Goal: Information Seeking & Learning: Learn about a topic

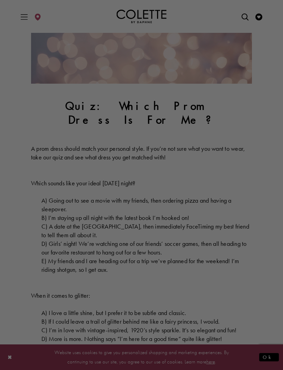
scroll to position [80, 0]
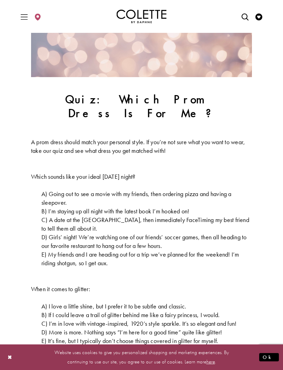
click at [51, 207] on span "B) I’m staying up all night with the latest book I’m hooked on!" at bounding box center [115, 211] width 148 height 8
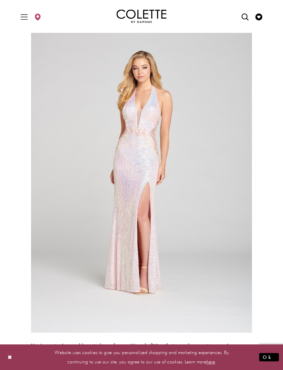
scroll to position [2235, 0]
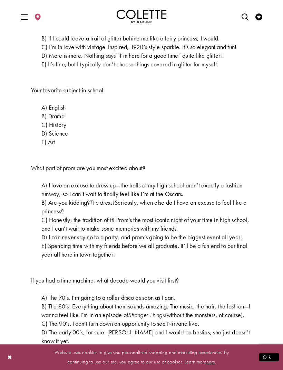
click at [22, 20] on icon "Toggle Main Navigation Menu" at bounding box center [24, 16] width 7 height 7
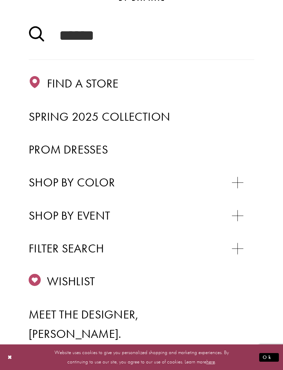
scroll to position [76, 0]
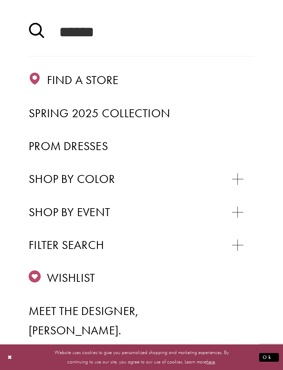
click at [80, 154] on link "Prom Dresses" at bounding box center [142, 145] width 226 height 19
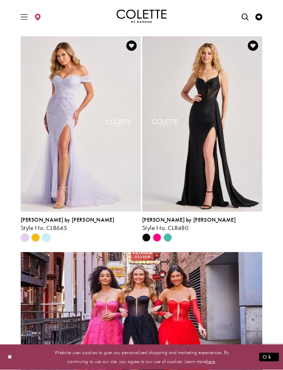
scroll to position [605, 0]
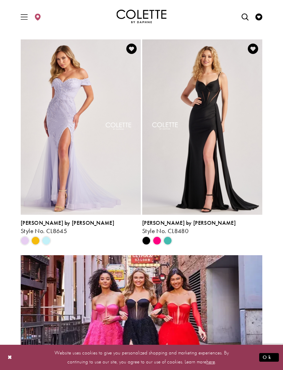
click at [37, 238] on span "Product List" at bounding box center [35, 240] width 8 height 8
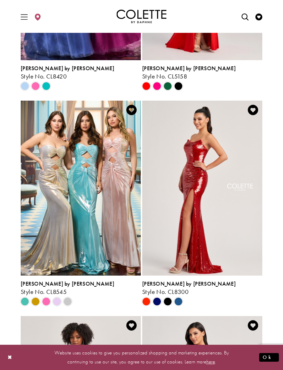
scroll to position [1383, 0]
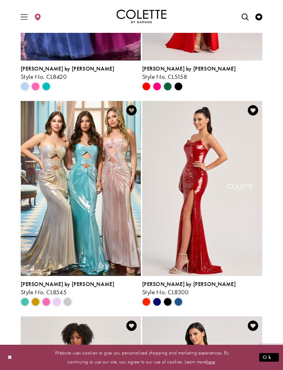
click at [40, 302] on span "Product List" at bounding box center [35, 301] width 8 height 8
click at [38, 303] on span "Product List" at bounding box center [35, 301] width 8 height 8
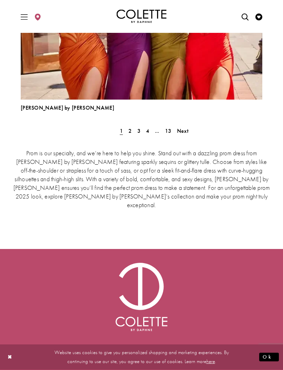
scroll to position [1981, 0]
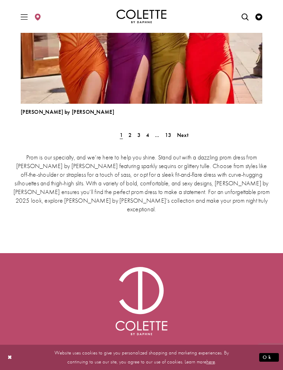
click at [130, 136] on span "2" at bounding box center [129, 134] width 3 height 7
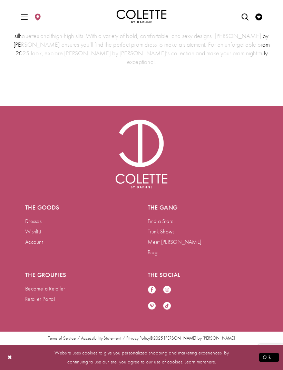
scroll to position [181, 0]
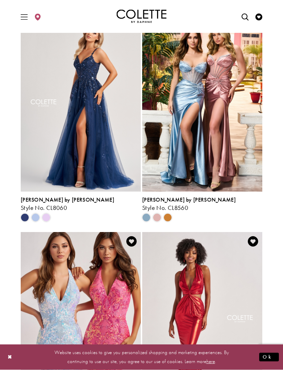
click at [167, 221] on span "Product List" at bounding box center [168, 217] width 8 height 8
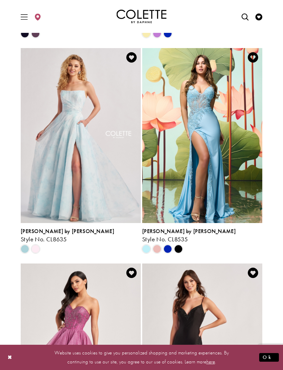
scroll to position [1026, 0]
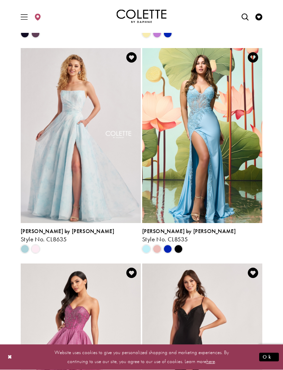
click at [41, 248] on div "Product List" at bounding box center [62, 249] width 86 height 11
click at [40, 250] on span "Product List" at bounding box center [35, 249] width 8 height 8
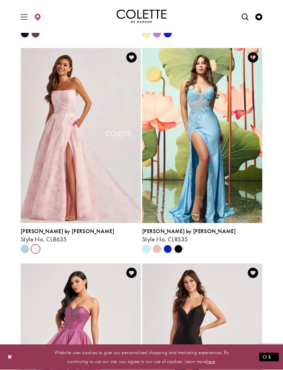
scroll to position [1027, 0]
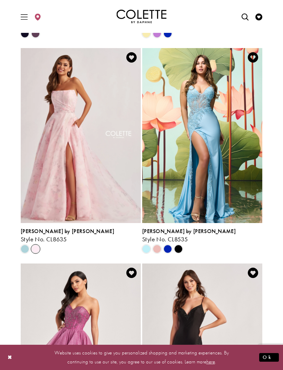
click at [26, 250] on span "Product List" at bounding box center [25, 249] width 8 height 8
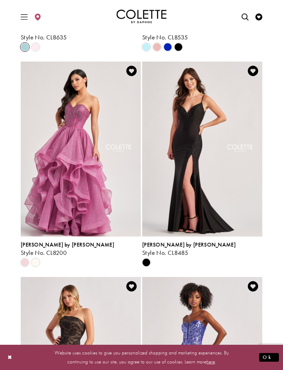
scroll to position [1228, 0]
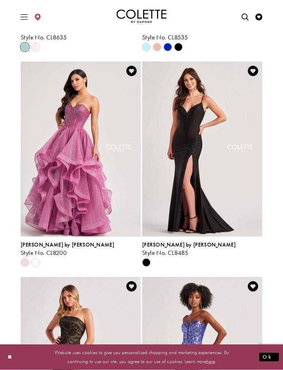
click at [40, 267] on div "Product List" at bounding box center [35, 262] width 11 height 11
click at [39, 266] on icon "Product List" at bounding box center [35, 262] width 8 height 8
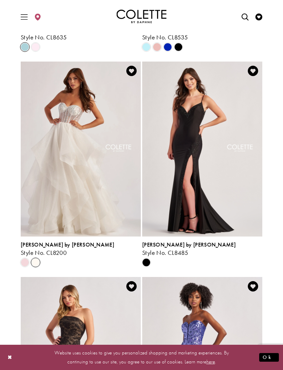
click at [29, 267] on div "Product List" at bounding box center [24, 262] width 11 height 11
click at [30, 266] on div "Product List" at bounding box center [35, 262] width 11 height 11
click at [31, 267] on div "Product List" at bounding box center [35, 262] width 11 height 11
click at [24, 262] on span "Product List" at bounding box center [25, 262] width 8 height 8
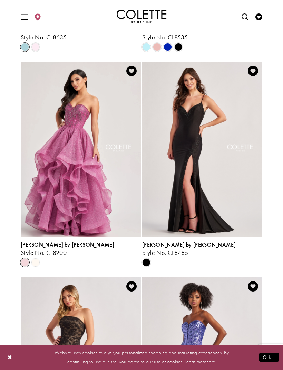
click at [26, 262] on span "Product List" at bounding box center [25, 262] width 8 height 8
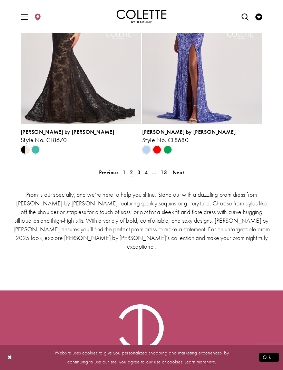
scroll to position [1558, 0]
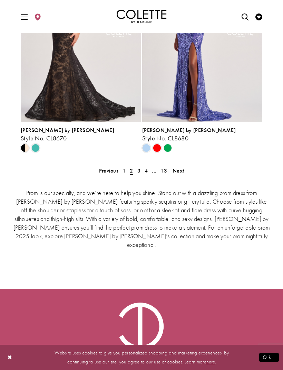
click at [141, 170] on link "3" at bounding box center [138, 170] width 7 height 10
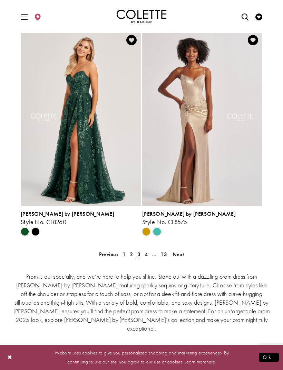
scroll to position [1487, 0]
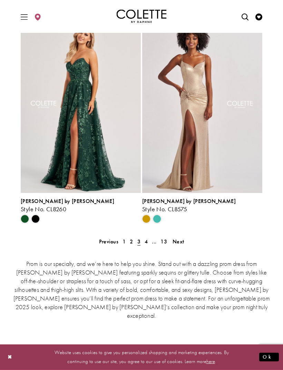
click at [147, 211] on span "Style No. CL8575" at bounding box center [164, 209] width 45 height 8
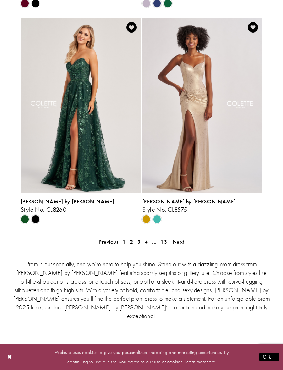
scroll to position [1510, 0]
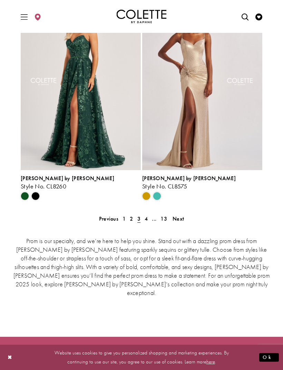
click at [144, 218] on link "4" at bounding box center [146, 218] width 7 height 10
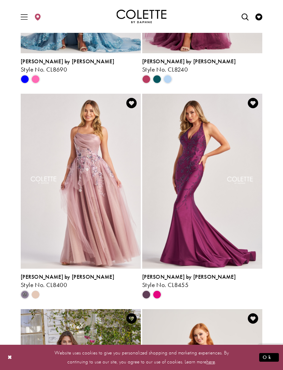
scroll to position [982, 0]
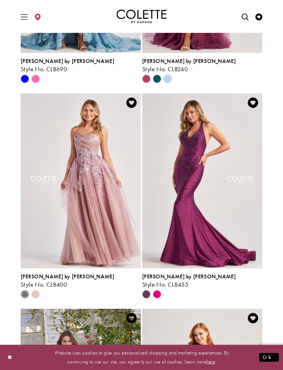
click at [35, 296] on polygon "Product List" at bounding box center [35, 293] width 11 height 11
click at [36, 295] on polygon "Product List" at bounding box center [35, 293] width 11 height 11
click at [37, 294] on polygon "Product List" at bounding box center [35, 293] width 11 height 11
click at [33, 296] on polygon "Product List" at bounding box center [35, 293] width 11 height 11
click at [26, 298] on span "m" at bounding box center [25, 294] width 8 height 8
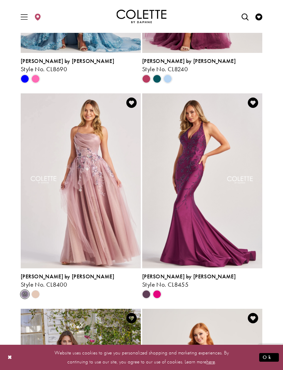
click at [37, 291] on polygon "Product List" at bounding box center [35, 293] width 11 height 11
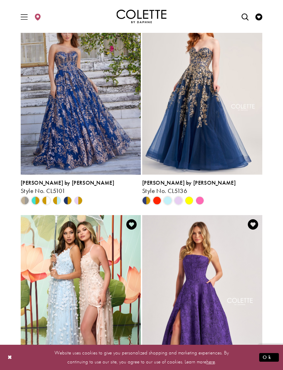
scroll to position [1290, 0]
click at [186, 201] on polygon "Product List" at bounding box center [189, 200] width 11 height 11
click at [187, 200] on polygon "Product List" at bounding box center [189, 200] width 11 height 11
click at [193, 205] on div "Product List" at bounding box center [189, 200] width 11 height 11
click at [186, 204] on div "Product List" at bounding box center [189, 200] width 11 height 11
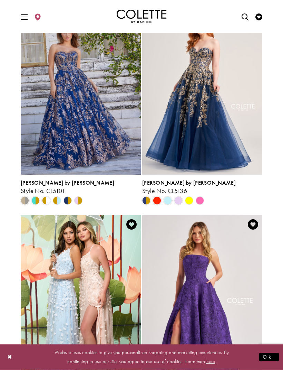
click at [43, 202] on span "Product List" at bounding box center [46, 201] width 8 height 8
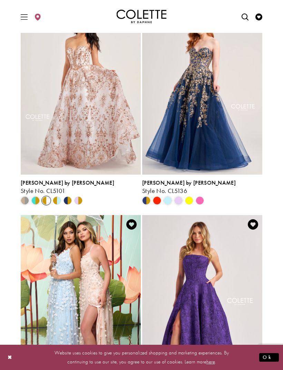
click at [49, 199] on span "Product List" at bounding box center [46, 200] width 8 height 8
click at [46, 202] on span "Product List" at bounding box center [46, 200] width 8 height 8
click at [60, 204] on div "Product List" at bounding box center [56, 200] width 11 height 11
click at [69, 202] on polygon "Product List" at bounding box center [71, 200] width 6 height 11
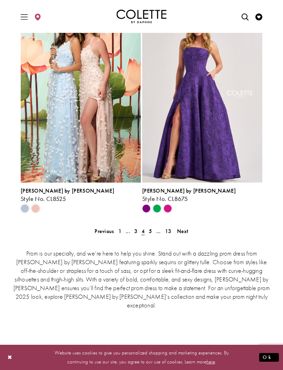
scroll to position [1493, 0]
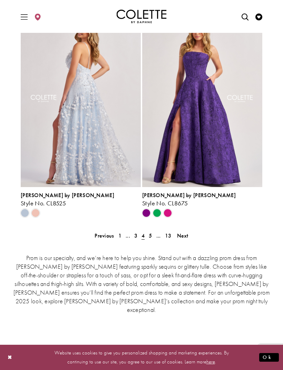
click at [34, 217] on div "Product List" at bounding box center [35, 213] width 11 height 11
click at [42, 211] on div "Product List" at bounding box center [62, 213] width 86 height 11
click at [37, 212] on span "Product List" at bounding box center [35, 213] width 8 height 8
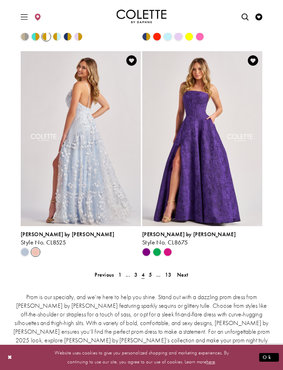
scroll to position [1454, 0]
click at [38, 250] on span "Product List" at bounding box center [35, 251] width 8 height 8
click at [34, 254] on span "Product List" at bounding box center [35, 251] width 8 height 8
click at [37, 255] on span "Product List" at bounding box center [35, 251] width 8 height 8
click at [21, 251] on span "Product List" at bounding box center [25, 251] width 8 height 8
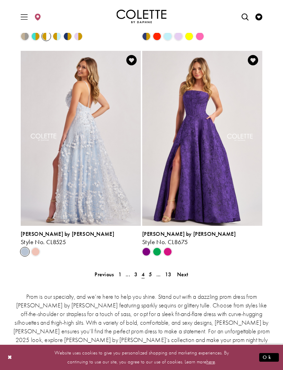
click at [33, 255] on span "Product List" at bounding box center [35, 251] width 8 height 8
click at [150, 273] on span "5" at bounding box center [150, 273] width 3 height 7
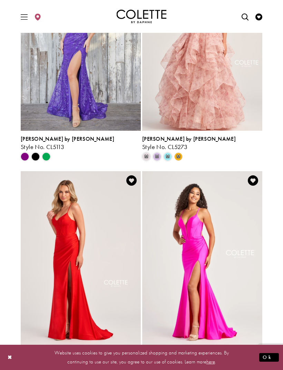
scroll to position [473, 0]
click at [176, 156] on polygon "Product List" at bounding box center [178, 157] width 11 height 11
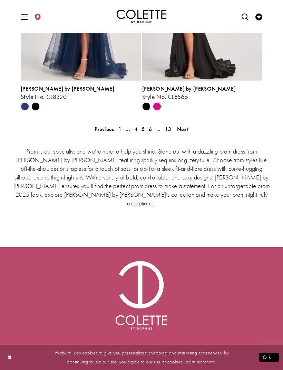
click at [151, 127] on span "6" at bounding box center [150, 128] width 3 height 7
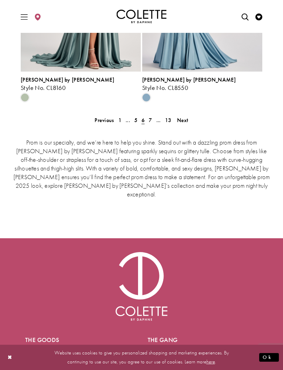
scroll to position [1597, 0]
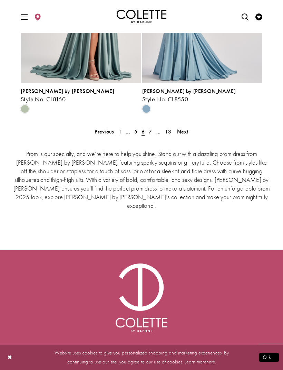
click at [149, 132] on span "7" at bounding box center [150, 131] width 3 height 7
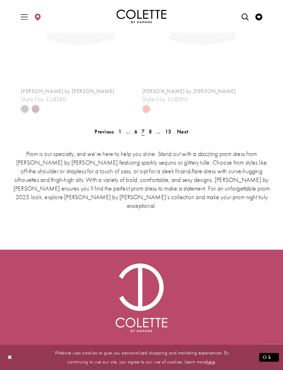
scroll to position [181, 0]
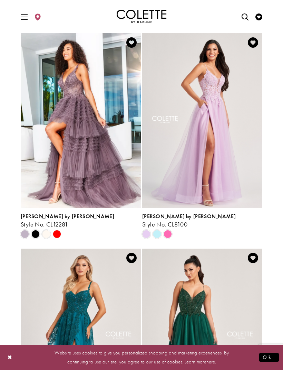
click at [159, 232] on span "Product List" at bounding box center [157, 234] width 8 height 8
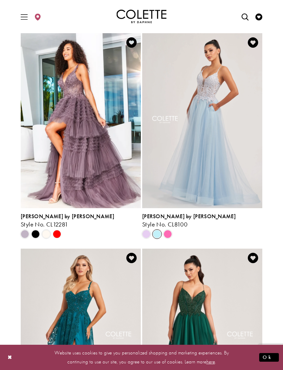
click at [169, 233] on span "Product List" at bounding box center [168, 234] width 8 height 8
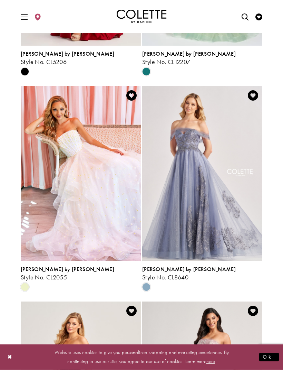
scroll to position [989, 0]
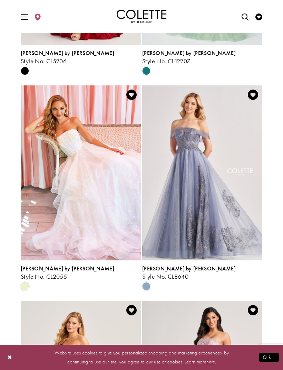
click at [28, 283] on span "Product List" at bounding box center [25, 286] width 8 height 8
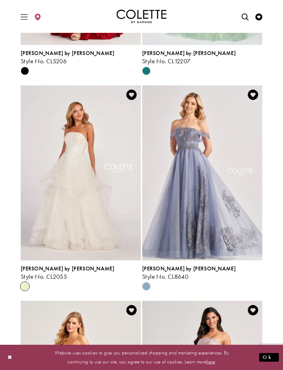
click at [29, 288] on span "Product List" at bounding box center [25, 286] width 8 height 8
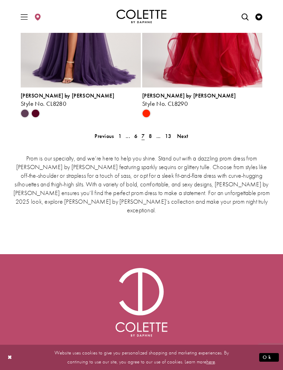
click at [149, 138] on span "8" at bounding box center [150, 135] width 3 height 7
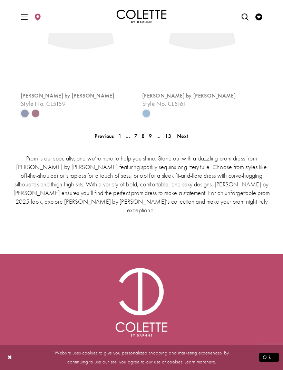
scroll to position [181, 0]
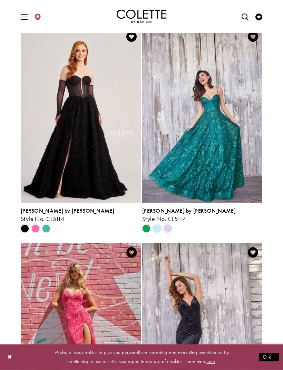
click at [144, 228] on span "Product List" at bounding box center [146, 228] width 8 height 8
click at [155, 231] on span "Product List" at bounding box center [157, 228] width 8 height 8
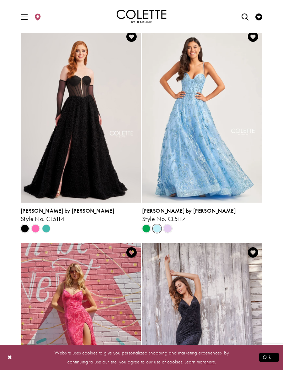
click at [166, 229] on span "Product List" at bounding box center [168, 228] width 8 height 8
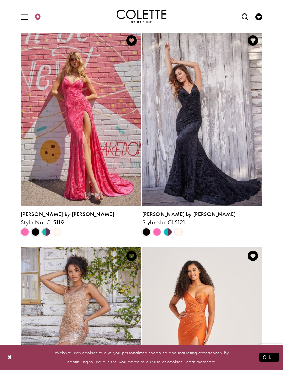
scroll to position [828, 0]
click at [46, 233] on span "Product List" at bounding box center [46, 232] width 8 height 8
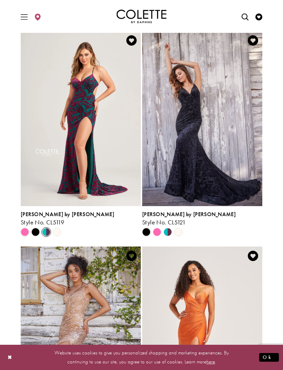
click at [170, 233] on polygon "Product List" at bounding box center [171, 231] width 6 height 11
click at [164, 231] on polygon "Product List" at bounding box center [165, 231] width 6 height 11
click at [164, 233] on polygon "Product List" at bounding box center [165, 231] width 6 height 11
click at [163, 236] on div "Product List" at bounding box center [168, 231] width 11 height 11
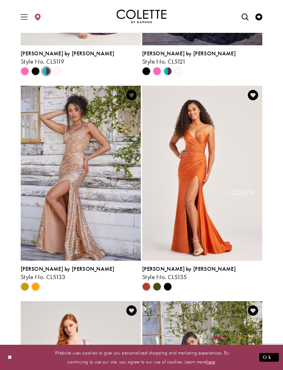
scroll to position [989, 0]
click at [26, 287] on span "Product List" at bounding box center [25, 287] width 8 height 8
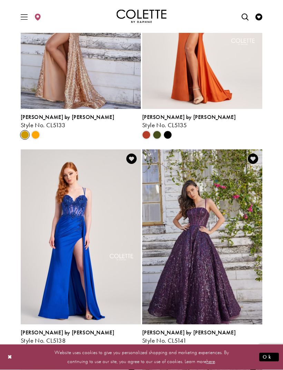
scroll to position [1164, 0]
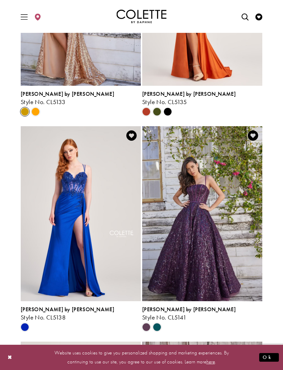
click at [27, 324] on span "Product List" at bounding box center [25, 327] width 8 height 8
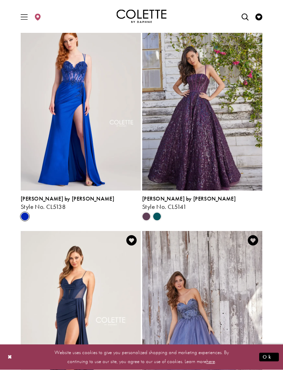
scroll to position [1282, 0]
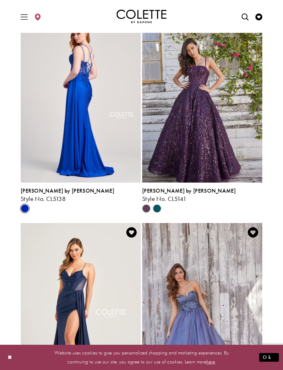
click at [147, 208] on span "Product List" at bounding box center [146, 208] width 8 height 8
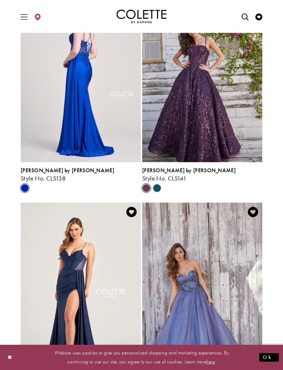
scroll to position [1323, 0]
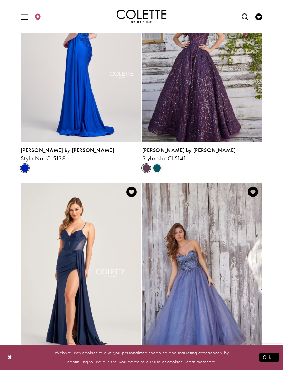
click at [155, 172] on div "Product List" at bounding box center [157, 168] width 11 height 11
click at [157, 169] on span "Product List" at bounding box center [157, 168] width 8 height 8
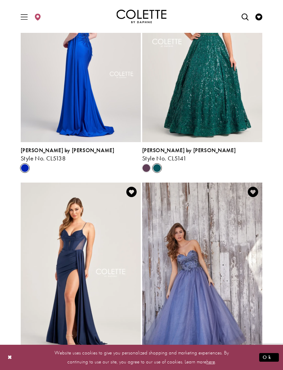
click at [157, 168] on span "Product List" at bounding box center [157, 168] width 8 height 8
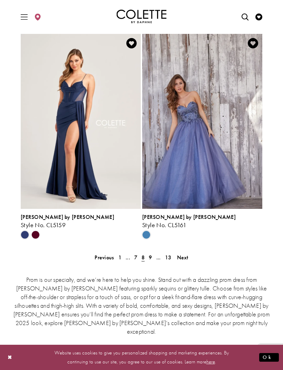
scroll to position [1477, 0]
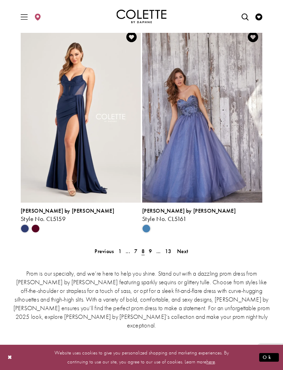
click at [152, 251] on link "9" at bounding box center [150, 251] width 7 height 10
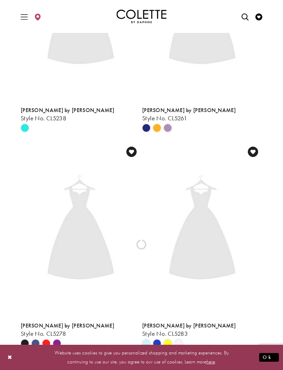
scroll to position [181, 0]
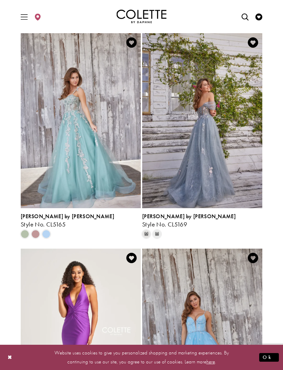
click at [52, 238] on div "Product List" at bounding box center [62, 234] width 86 height 11
click at [34, 233] on span "Product List" at bounding box center [35, 234] width 8 height 8
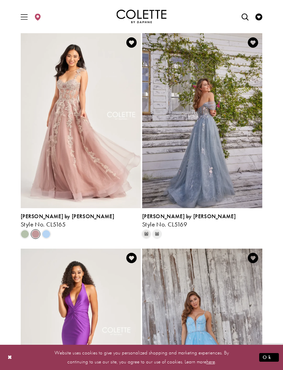
click at [25, 238] on span "Product List" at bounding box center [25, 234] width 8 height 8
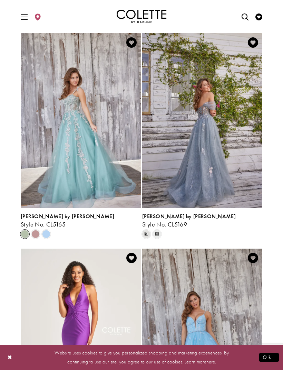
click at [49, 237] on span "Product List" at bounding box center [46, 234] width 8 height 8
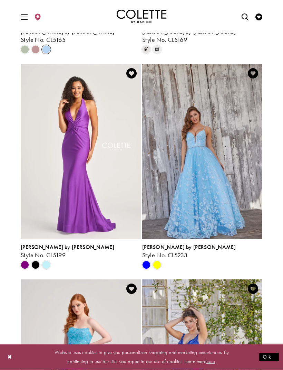
scroll to position [365, 0]
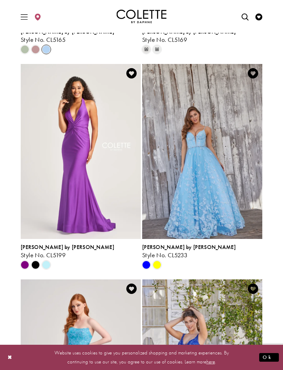
click at [40, 265] on span "Product List" at bounding box center [35, 264] width 8 height 8
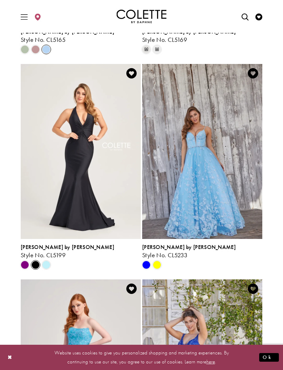
click at [39, 268] on polygon "Product List" at bounding box center [35, 264] width 11 height 11
click at [54, 266] on div "Product List" at bounding box center [62, 264] width 86 height 11
click at [48, 265] on span "Product List" at bounding box center [46, 264] width 8 height 8
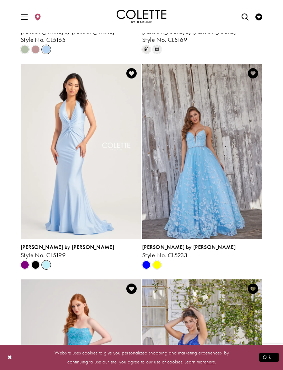
click at [22, 263] on span "Product List" at bounding box center [25, 264] width 8 height 8
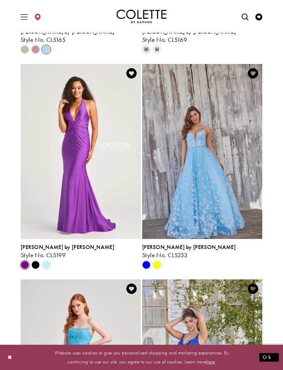
click at [46, 264] on span "Product List" at bounding box center [46, 264] width 8 height 8
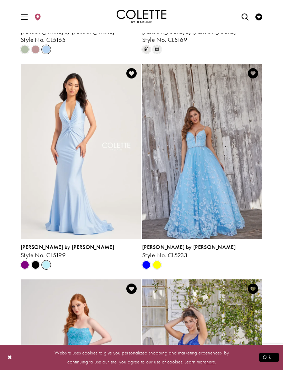
click at [147, 262] on span "Product List" at bounding box center [146, 264] width 8 height 8
click at [158, 265] on span "Product List" at bounding box center [157, 264] width 8 height 8
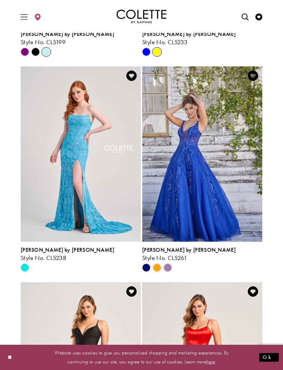
scroll to position [586, 0]
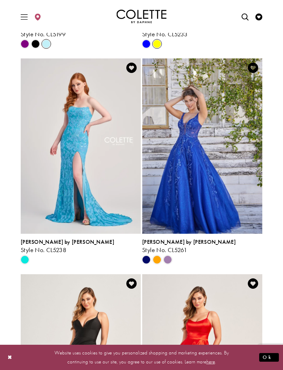
click at [157, 256] on span "Product List" at bounding box center [157, 259] width 8 height 8
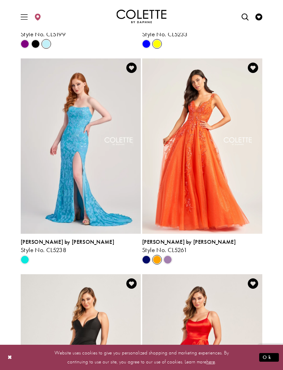
click at [27, 261] on span "Product List" at bounding box center [25, 259] width 8 height 8
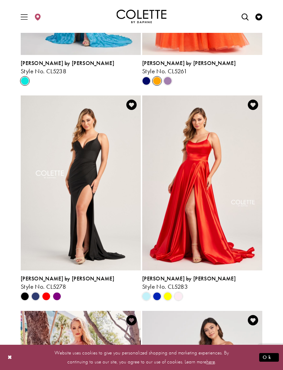
scroll to position [765, 0]
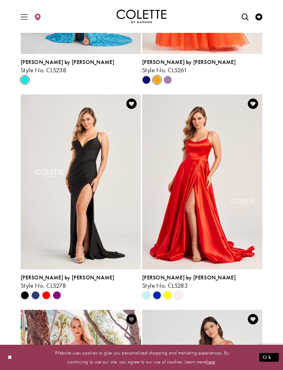
click at [166, 295] on span "Product List" at bounding box center [168, 295] width 8 height 8
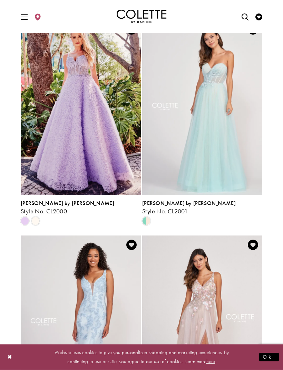
click at [147, 223] on span "Product List" at bounding box center [146, 221] width 8 height 8
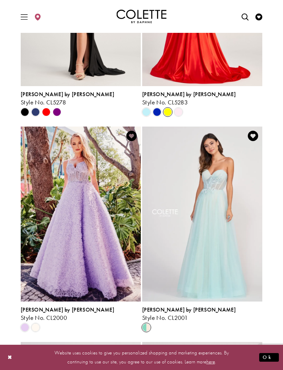
scroll to position [938, 0]
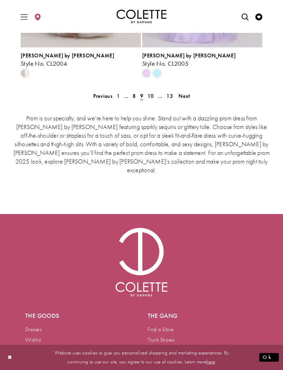
click at [149, 97] on span "10" at bounding box center [150, 95] width 7 height 7
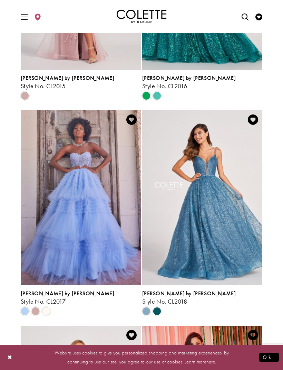
scroll to position [977, 0]
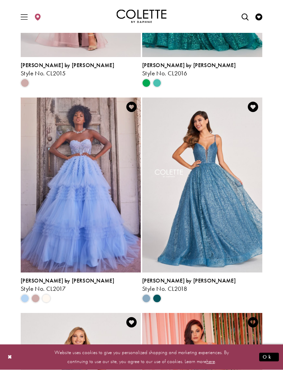
click at [39, 297] on span "Product List" at bounding box center [35, 298] width 8 height 8
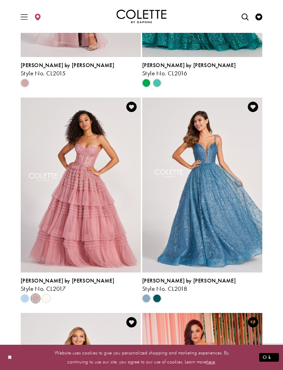
click at [50, 296] on span "Product List" at bounding box center [46, 298] width 8 height 8
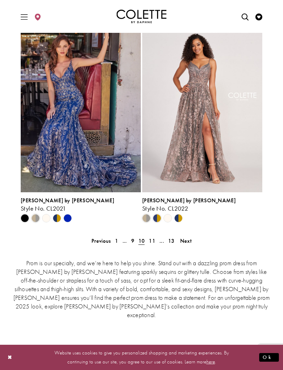
scroll to position [1486, 0]
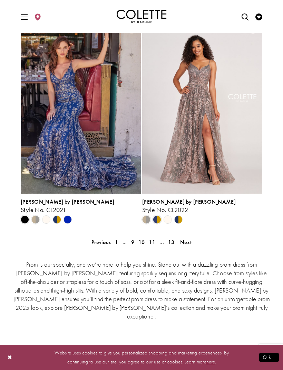
click at [179, 220] on polygon "Product List" at bounding box center [182, 219] width 6 height 11
click at [155, 219] on span "Product List" at bounding box center [157, 219] width 8 height 8
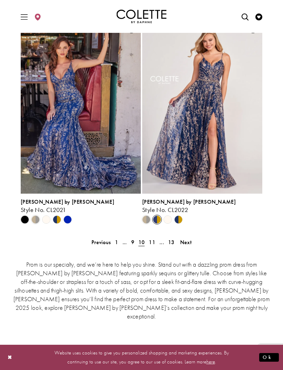
click at [149, 243] on span "11" at bounding box center [152, 241] width 7 height 7
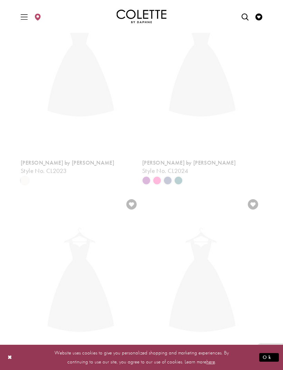
scroll to position [181, 0]
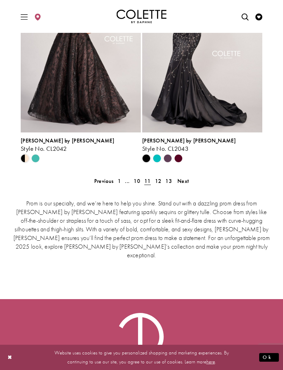
click at [154, 182] on link "12" at bounding box center [158, 181] width 11 height 10
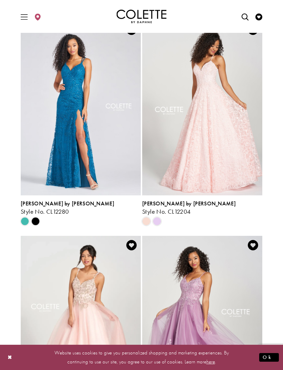
scroll to position [1064, 0]
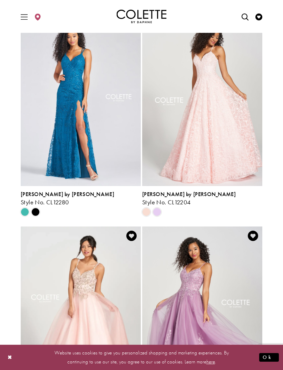
click at [159, 213] on span "Product List" at bounding box center [157, 212] width 8 height 8
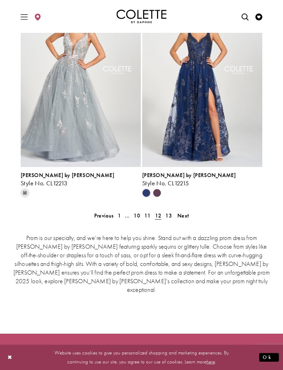
click at [168, 214] on span "13" at bounding box center [168, 215] width 7 height 7
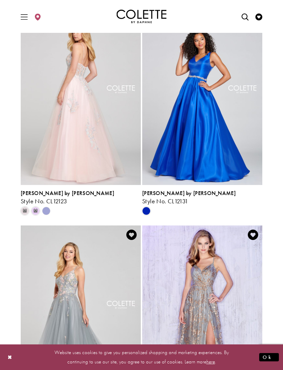
scroll to position [847, 0]
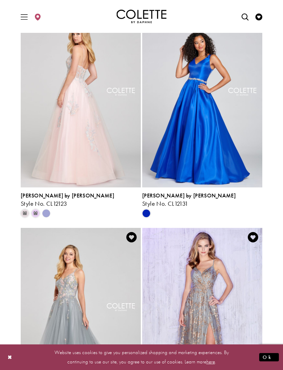
click at [45, 217] on icon "Product List" at bounding box center [46, 213] width 8 height 8
click at [45, 211] on polygon "Product List" at bounding box center [46, 213] width 11 height 11
click at [48, 213] on polygon "Product List" at bounding box center [46, 213] width 11 height 11
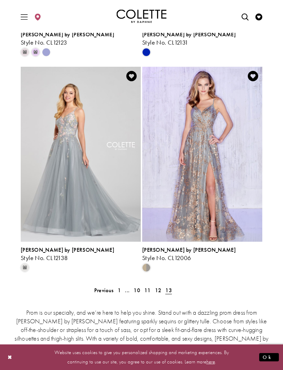
scroll to position [1005, 0]
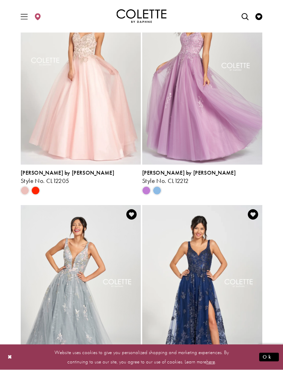
scroll to position [181, 0]
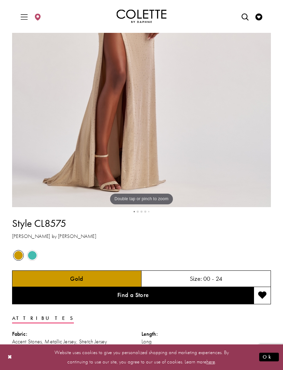
scroll to position [211, 0]
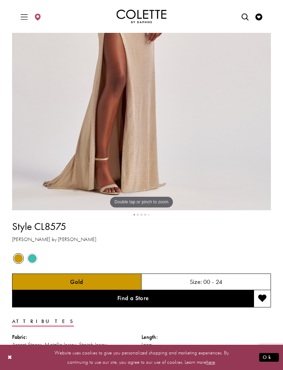
click at [20, 260] on span "Product color controls state depends on size chosen" at bounding box center [18, 258] width 9 height 9
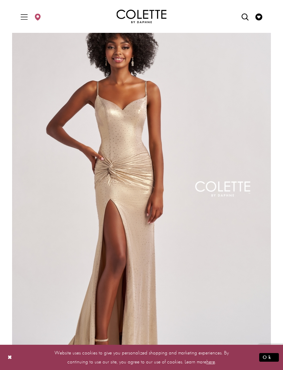
scroll to position [27, 0]
